Goal: Information Seeking & Learning: Learn about a topic

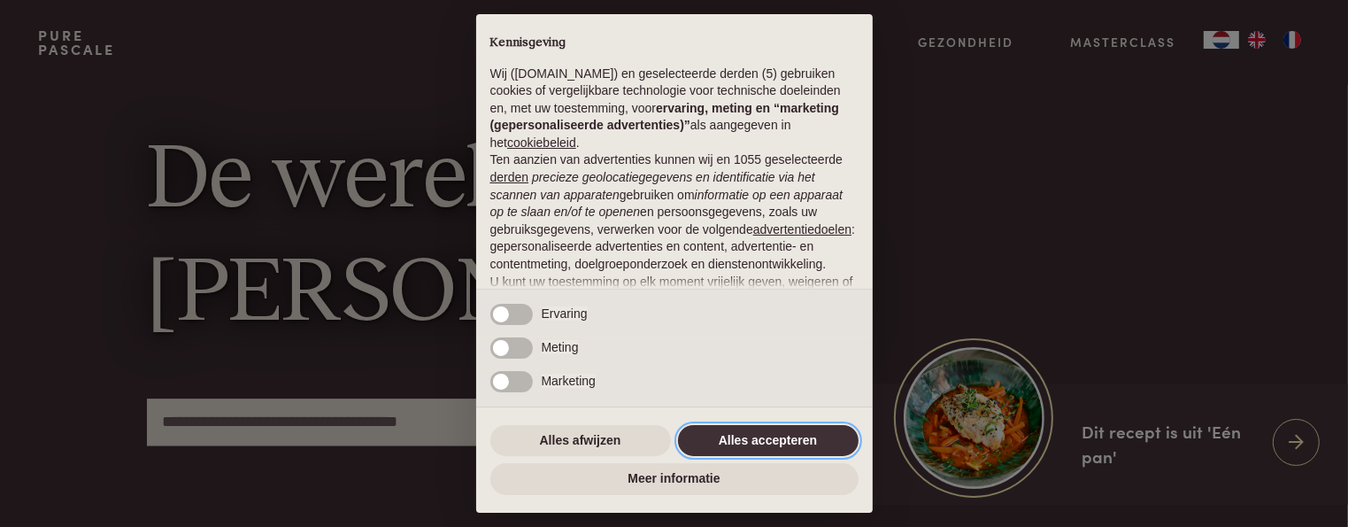
click at [785, 436] on button "Alles accepteren" at bounding box center [768, 441] width 181 height 32
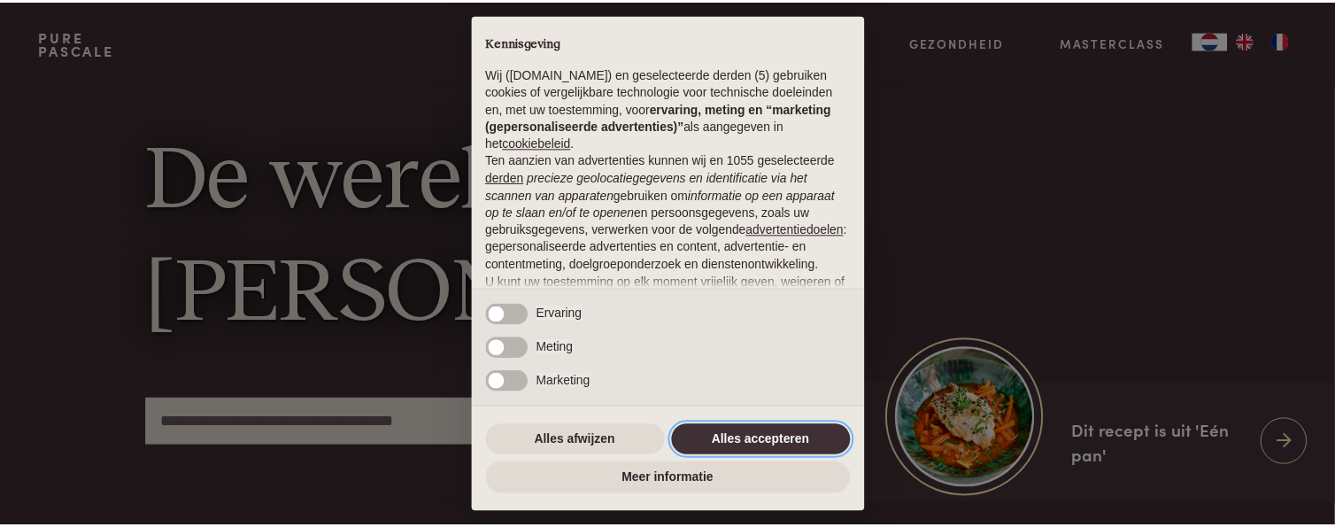
scroll to position [184, 0]
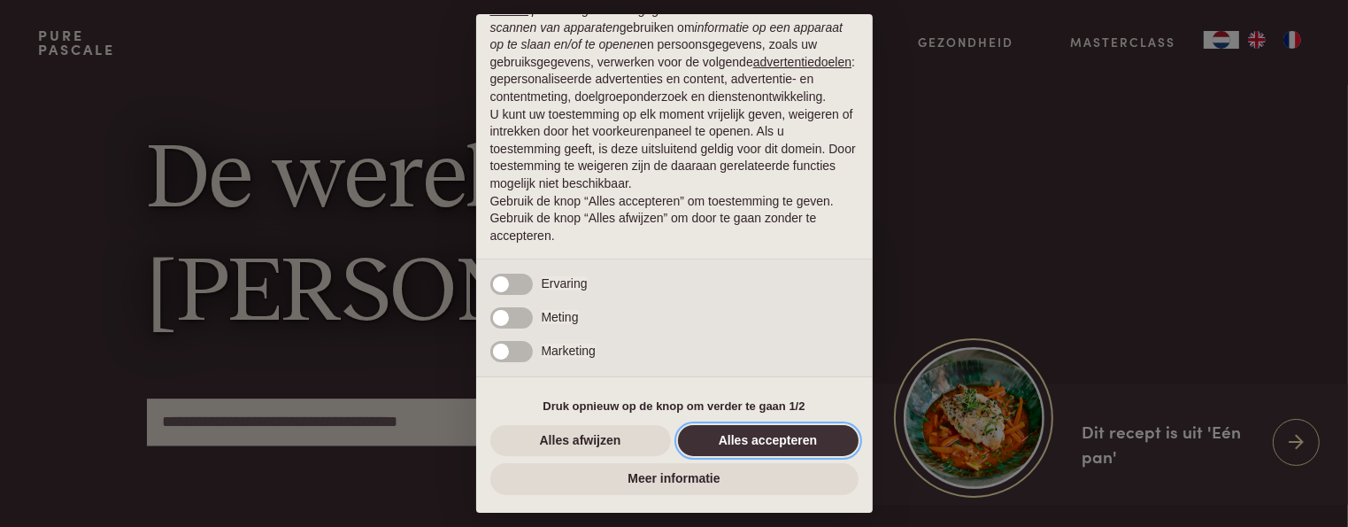
click at [779, 443] on button "Alles accepteren" at bounding box center [768, 441] width 181 height 32
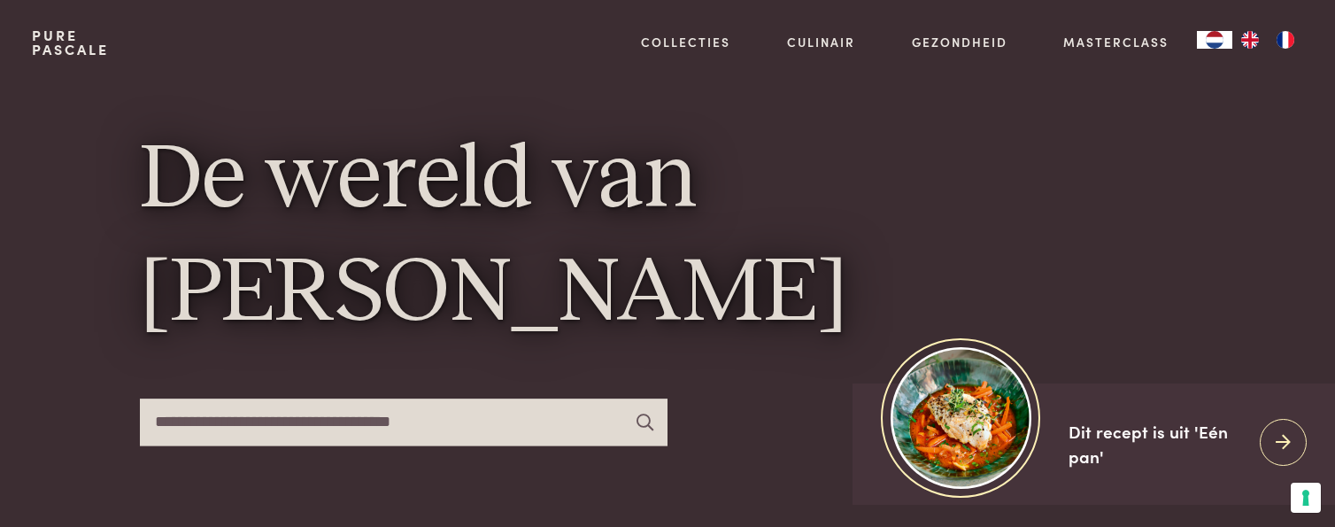
click at [1283, 43] on img "FR" at bounding box center [1285, 40] width 21 height 18
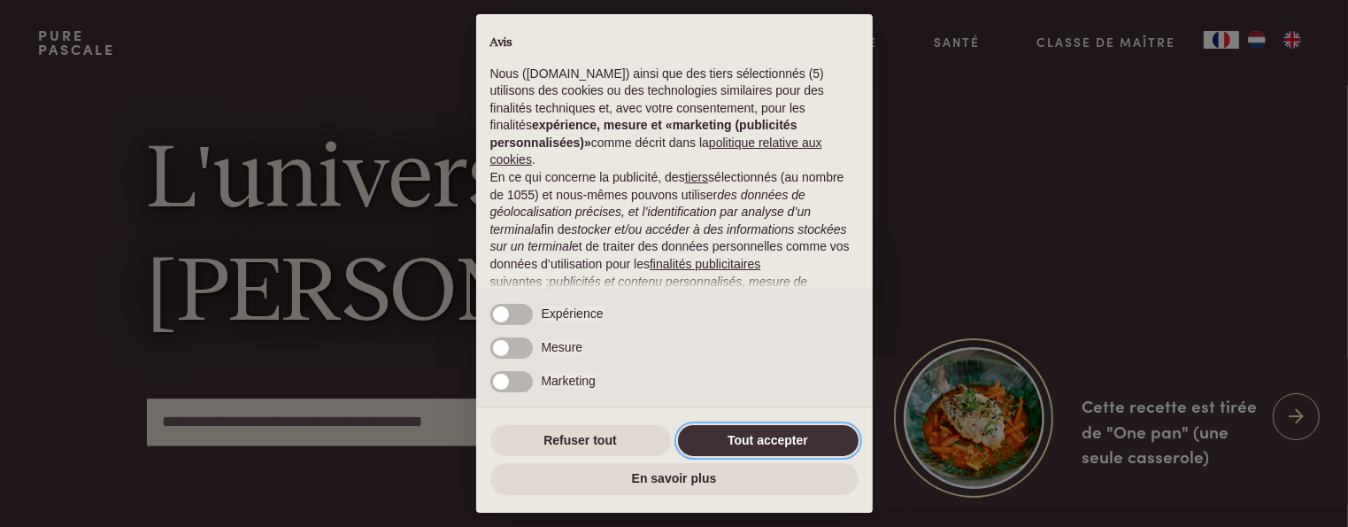
click at [772, 436] on button "Tout accepter" at bounding box center [768, 441] width 181 height 32
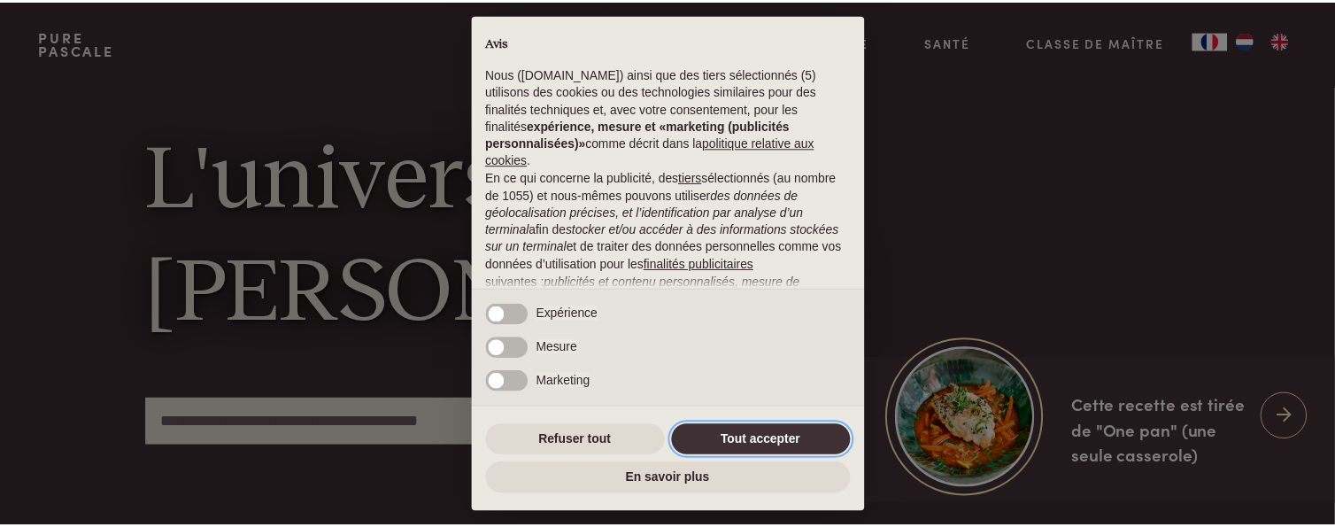
scroll to position [202, 0]
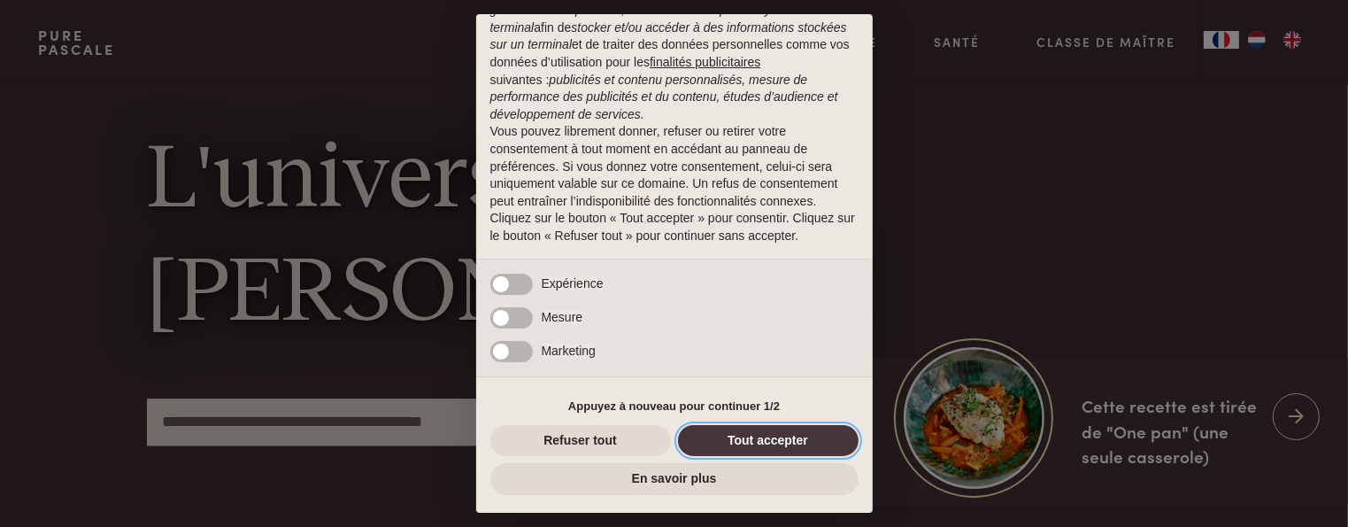
click at [779, 439] on button "Tout accepter" at bounding box center [768, 441] width 181 height 32
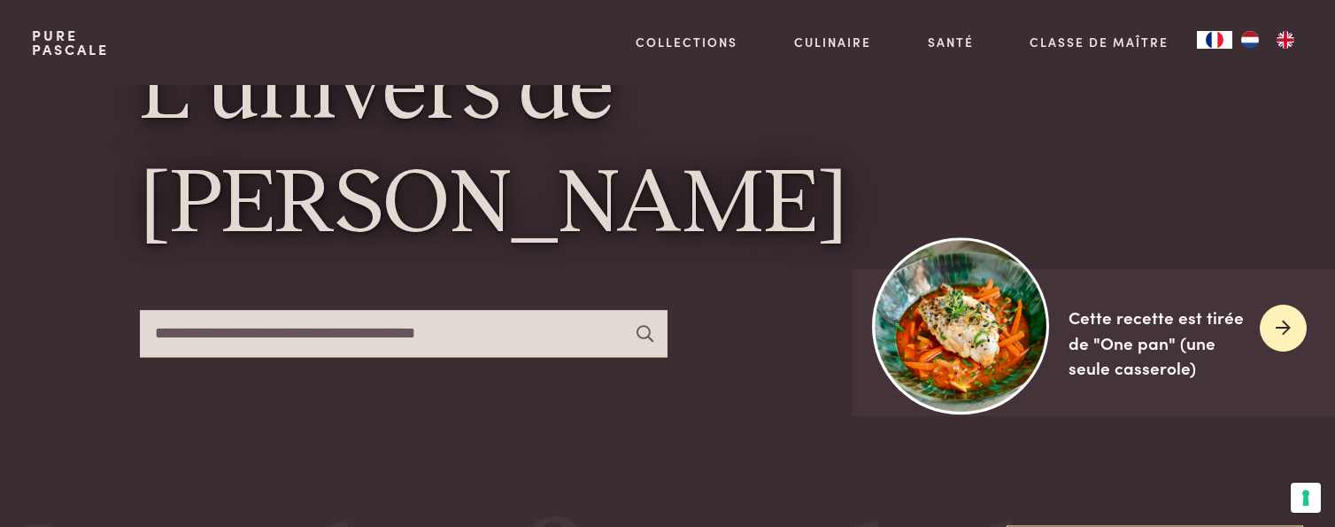
scroll to position [0, 0]
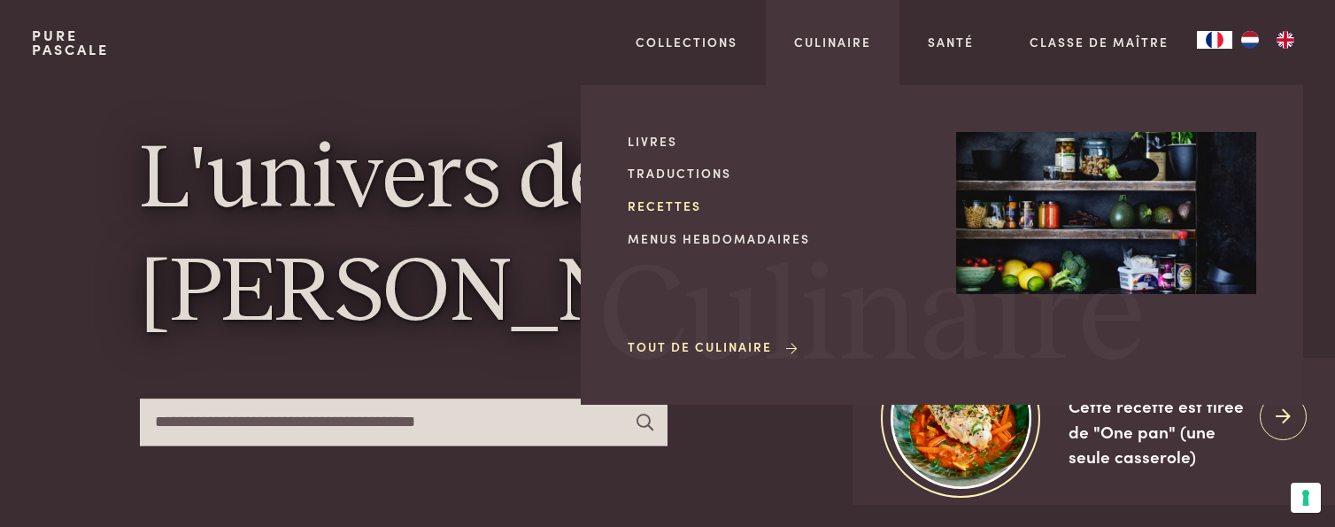
click at [677, 210] on link "Recettes" at bounding box center [778, 205] width 300 height 19
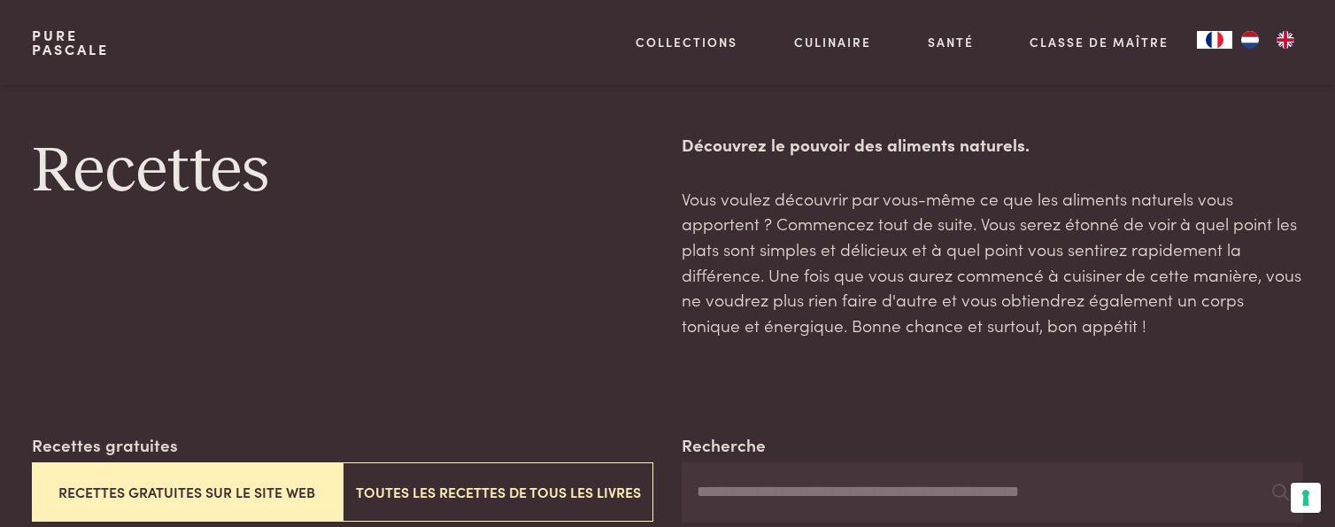
scroll to position [443, 0]
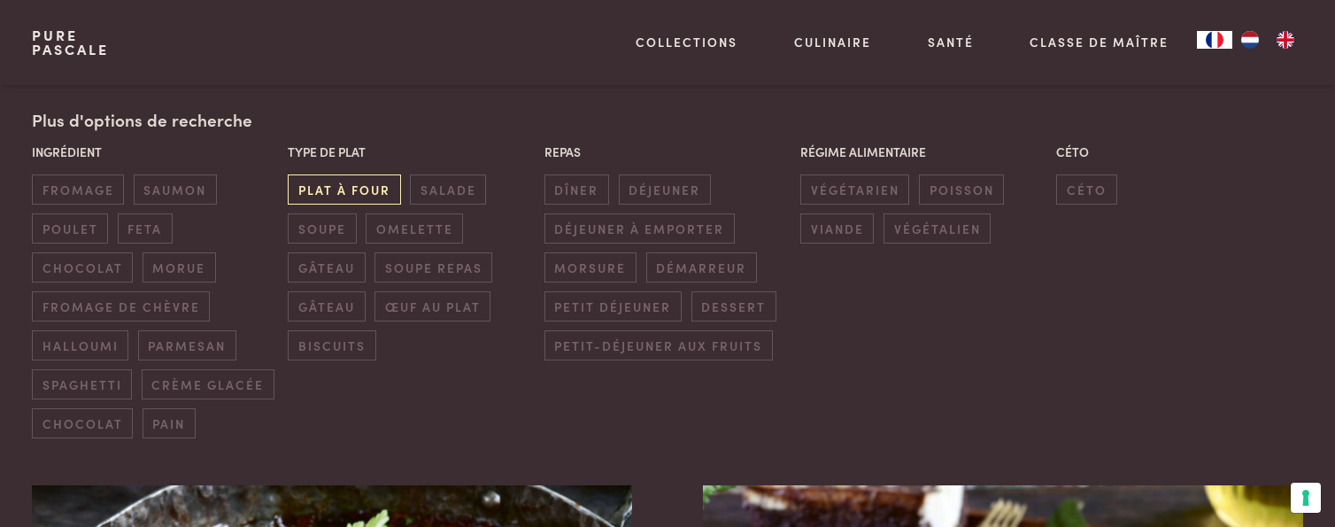
click at [372, 186] on span "plat à four" at bounding box center [344, 188] width 112 height 29
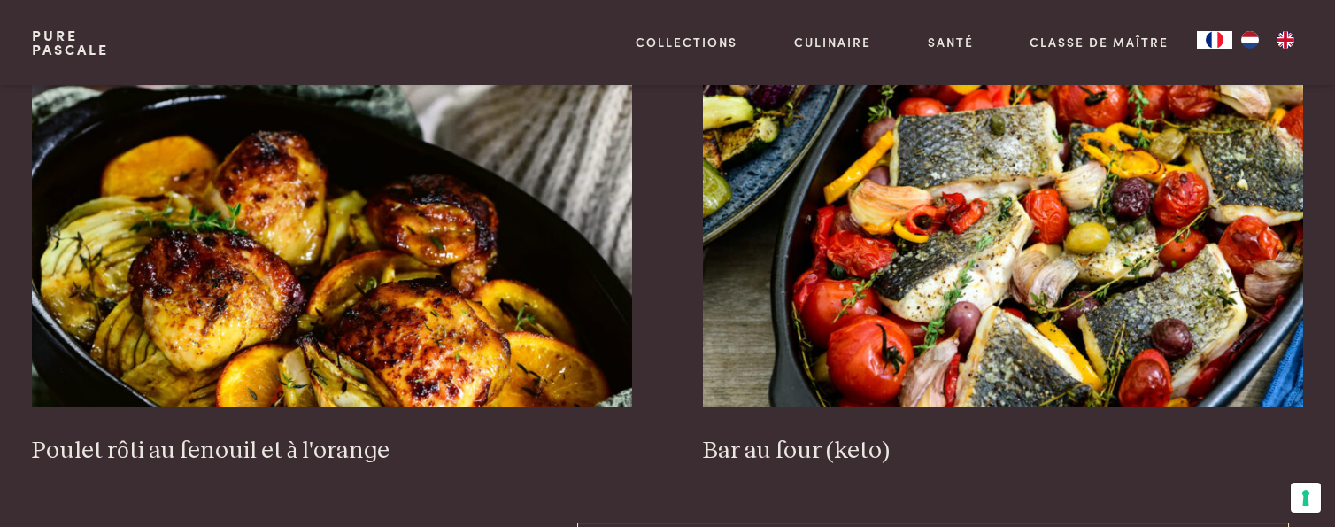
scroll to position [1229, 0]
